Goal: Check status: Check status

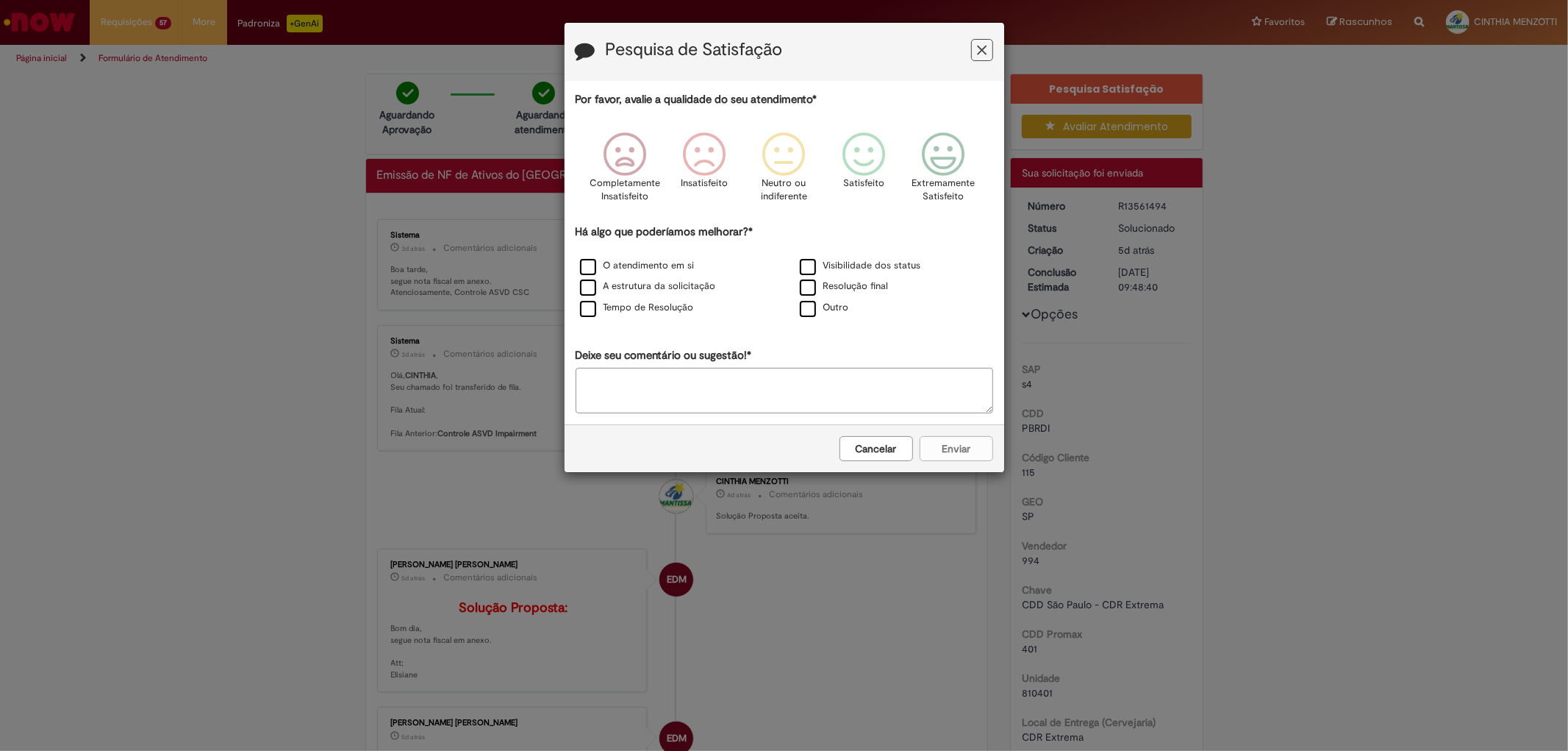
click at [981, 50] on icon "Feedback" at bounding box center [981, 51] width 10 height 16
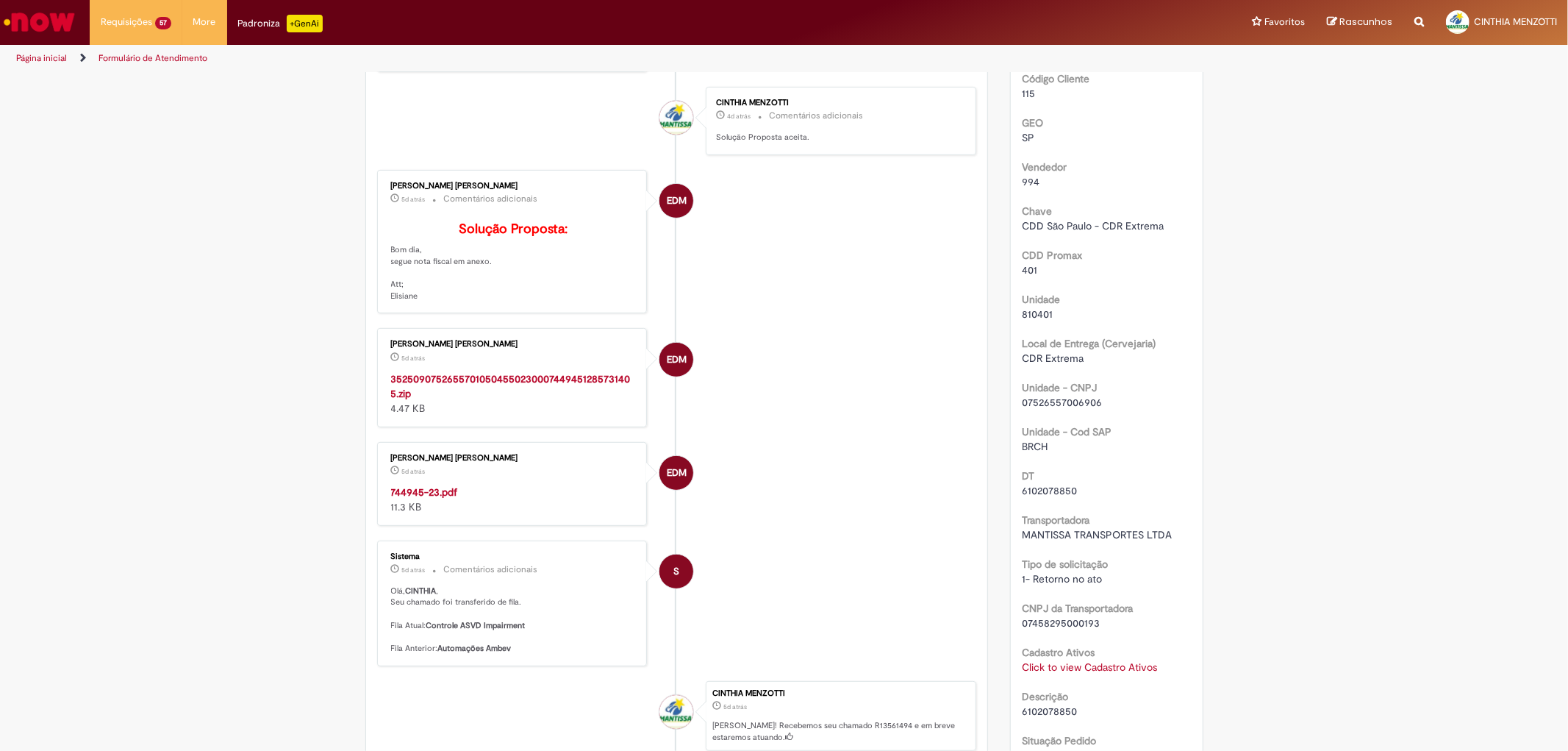
scroll to position [408, 0]
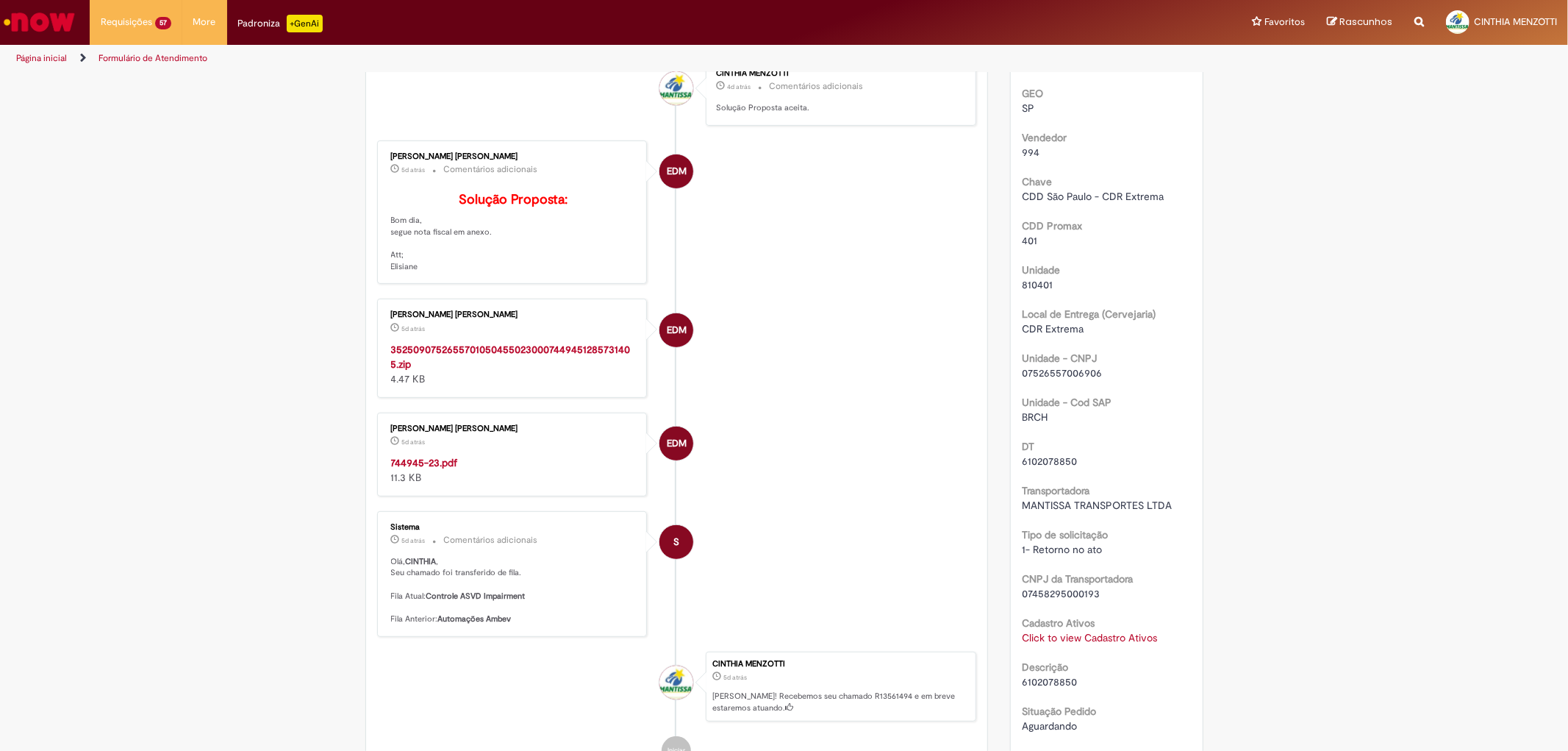
click at [416, 469] on strong "744945-23.pdf" at bounding box center [424, 462] width 67 height 13
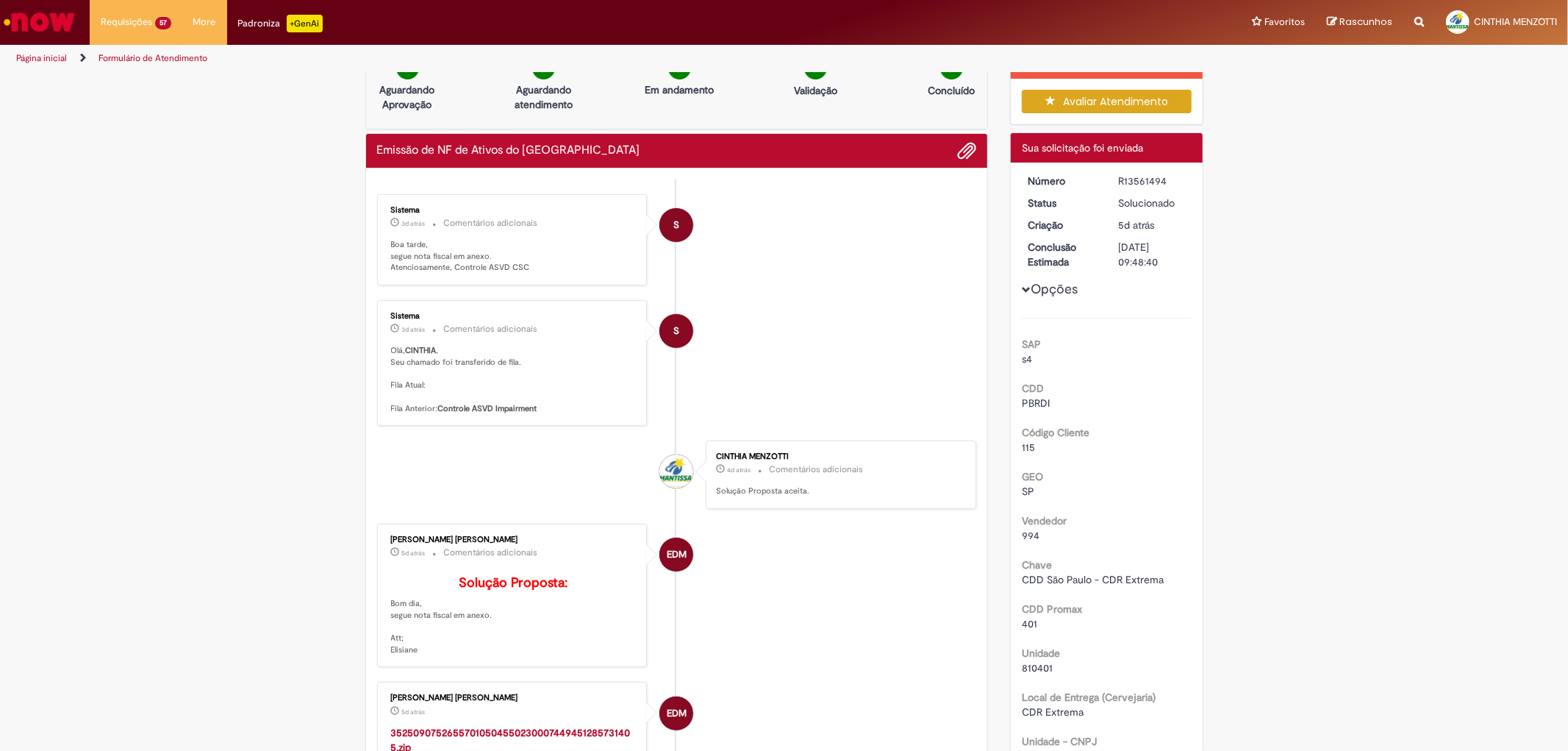
scroll to position [0, 0]
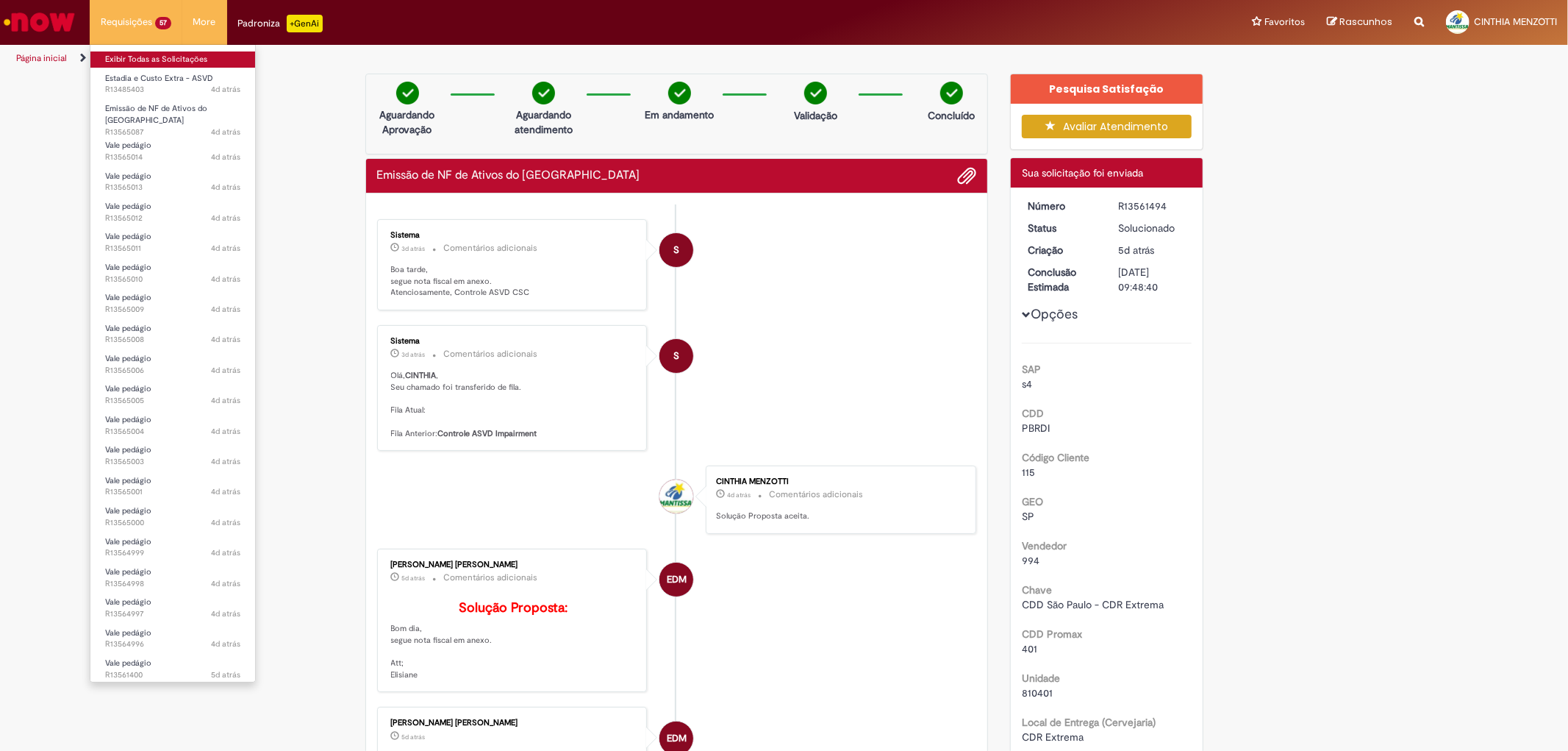
click at [172, 61] on link "Exibir Todas as Solicitações" at bounding box center [173, 60] width 165 height 16
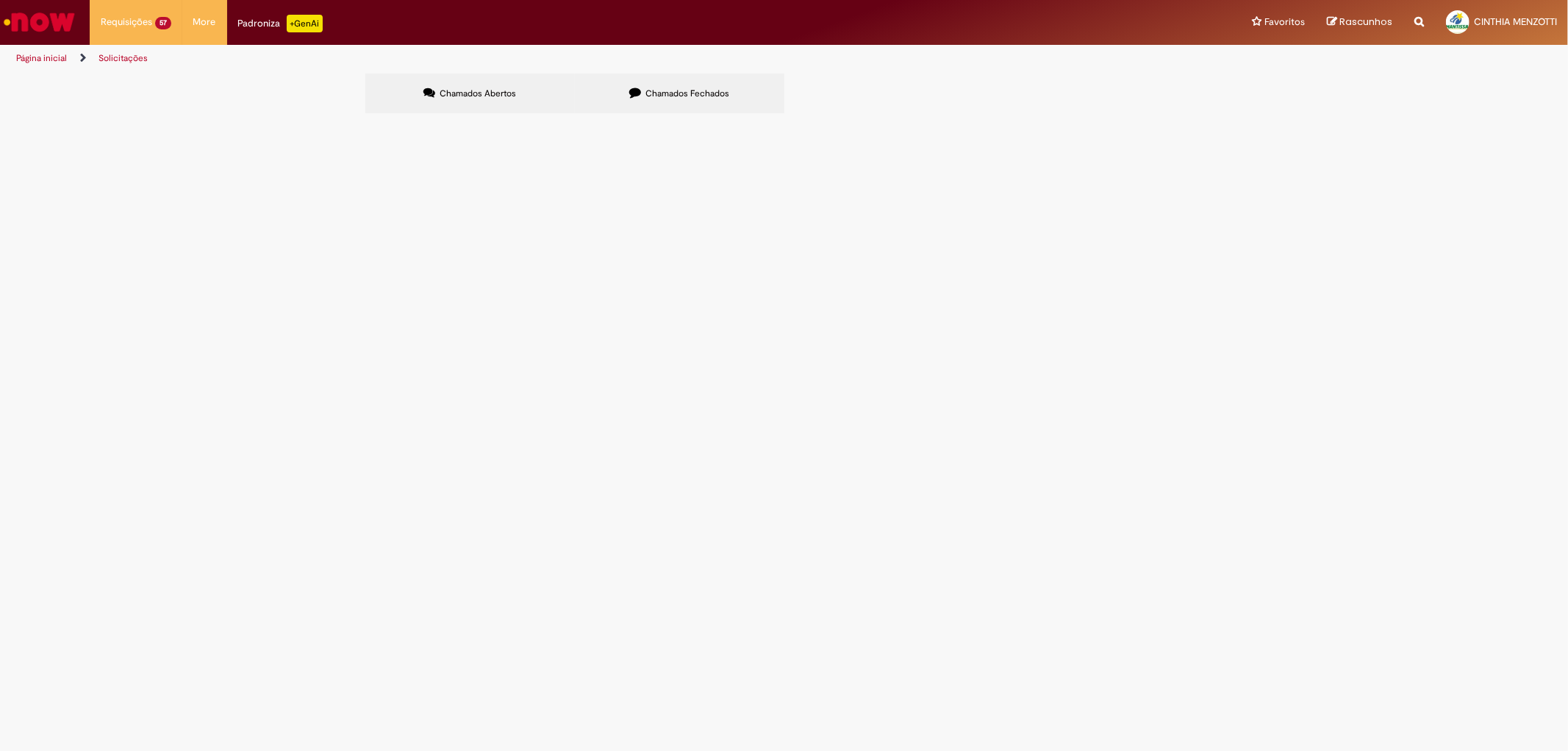
click at [652, 110] on label "Chamados Fechados" at bounding box center [679, 93] width 209 height 39
click at [0, 0] on span "6102078554" at bounding box center [0, 0] width 0 height 0
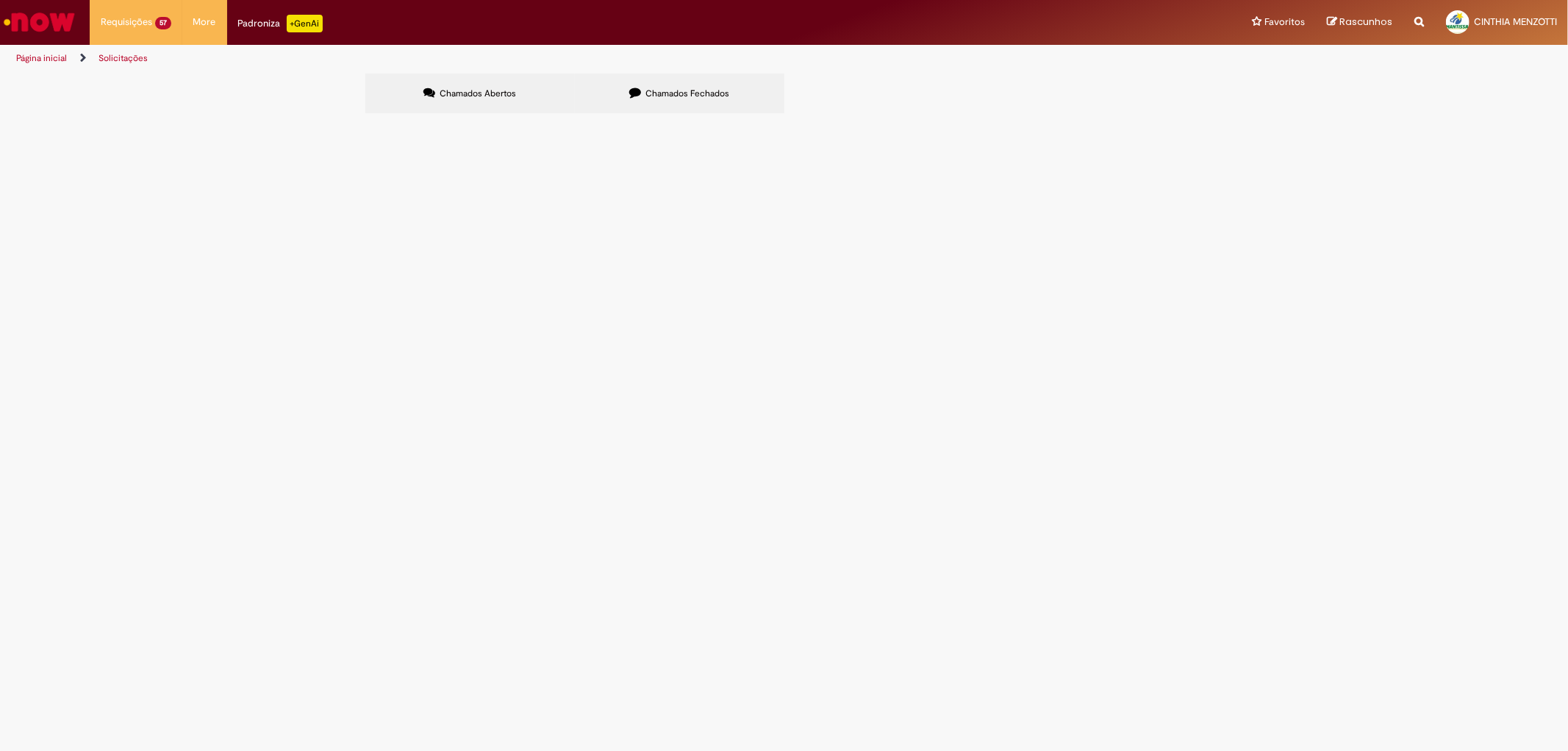
click at [0, 0] on span "6102078554" at bounding box center [0, 0] width 0 height 0
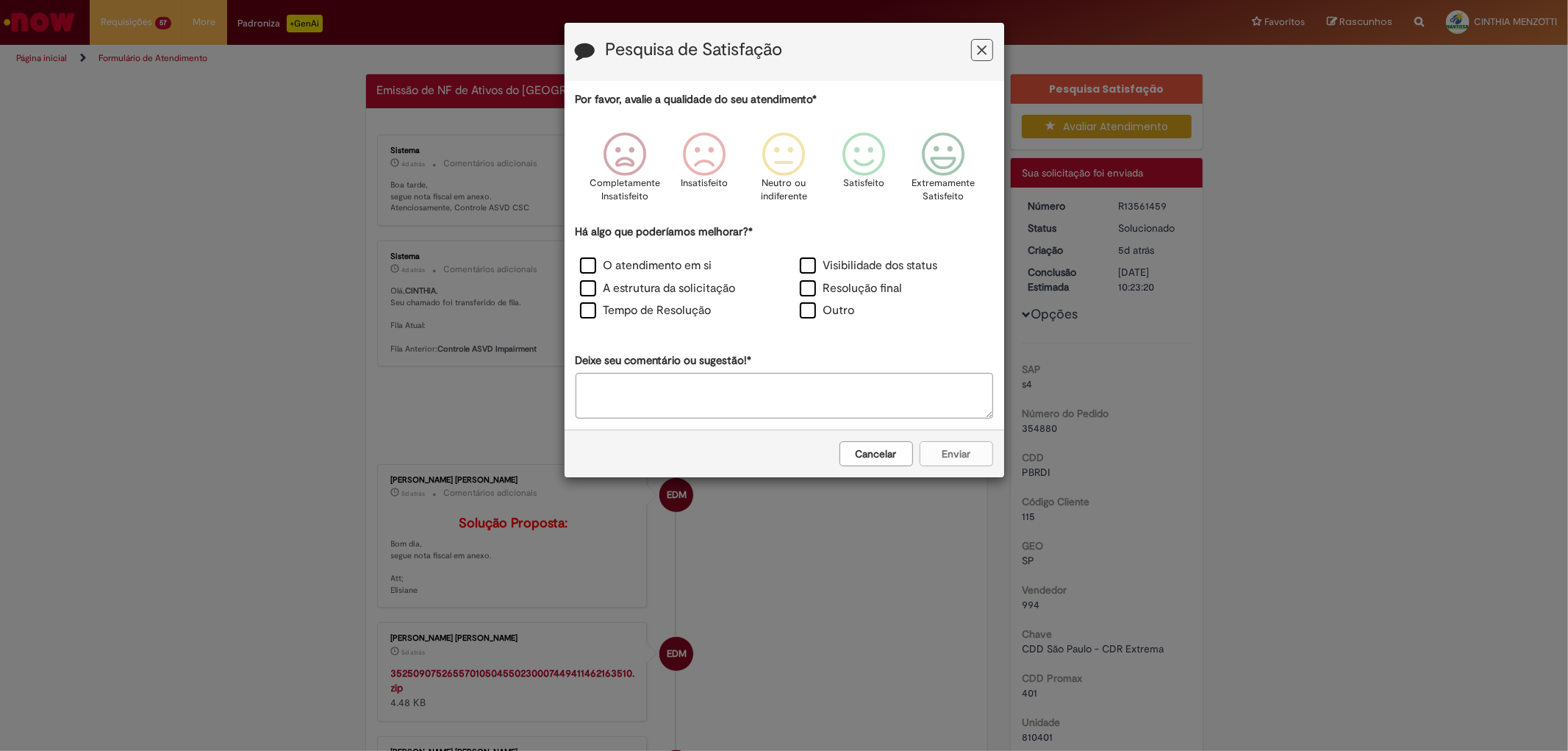
click at [979, 50] on icon "Feedback" at bounding box center [981, 51] width 10 height 16
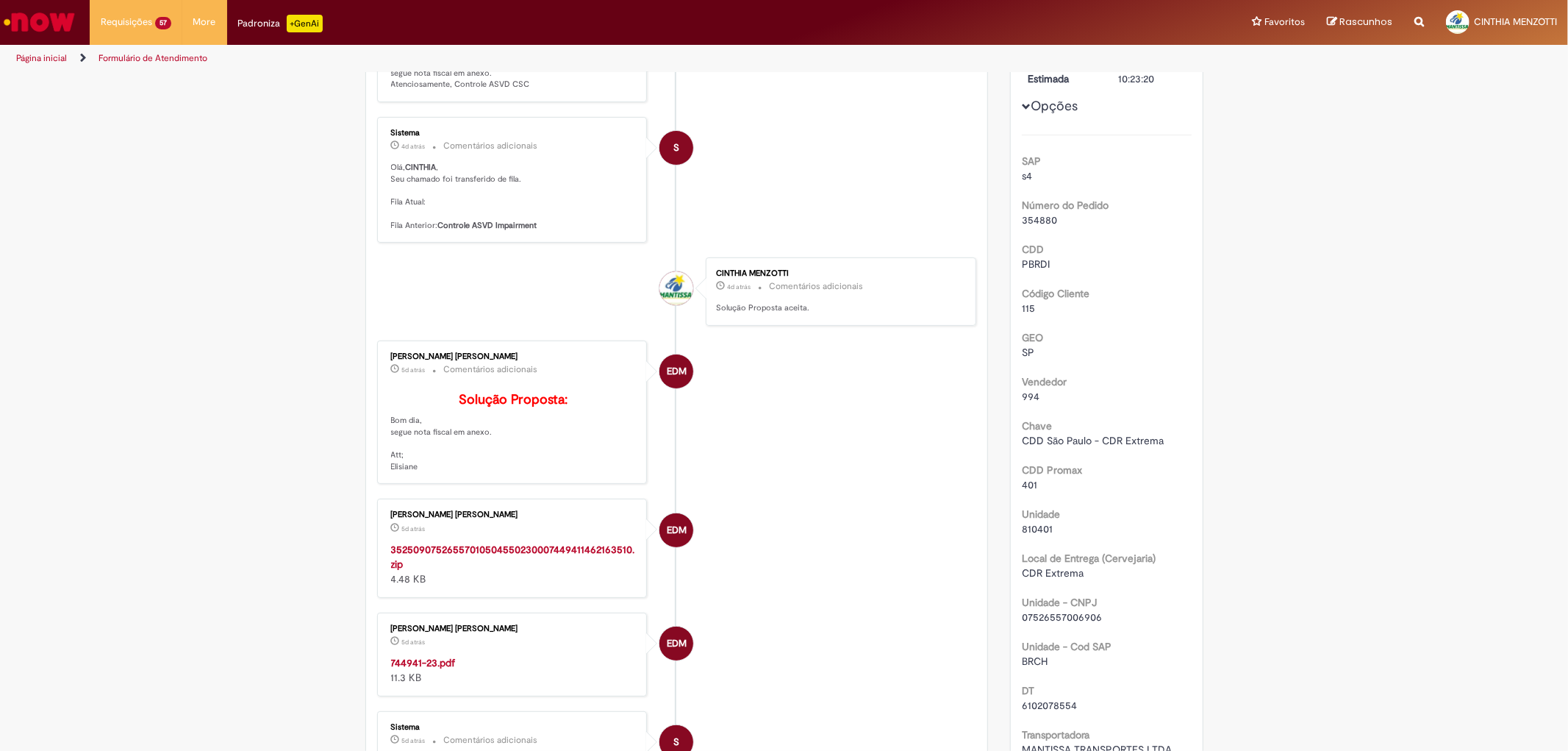
scroll to position [244, 0]
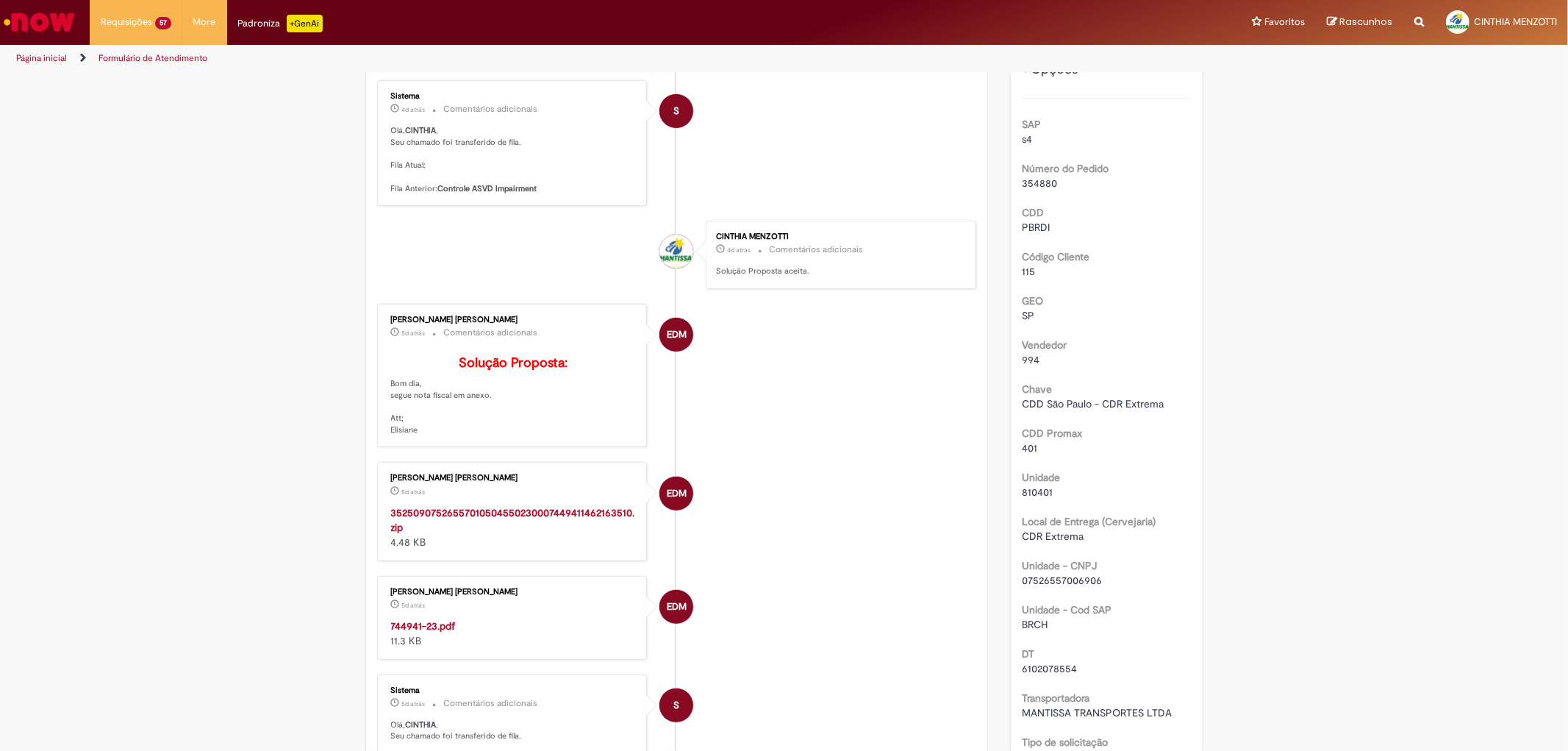
click at [442, 633] on strong "744941-23.pdf" at bounding box center [423, 626] width 65 height 13
